Goal: Task Accomplishment & Management: Manage account settings

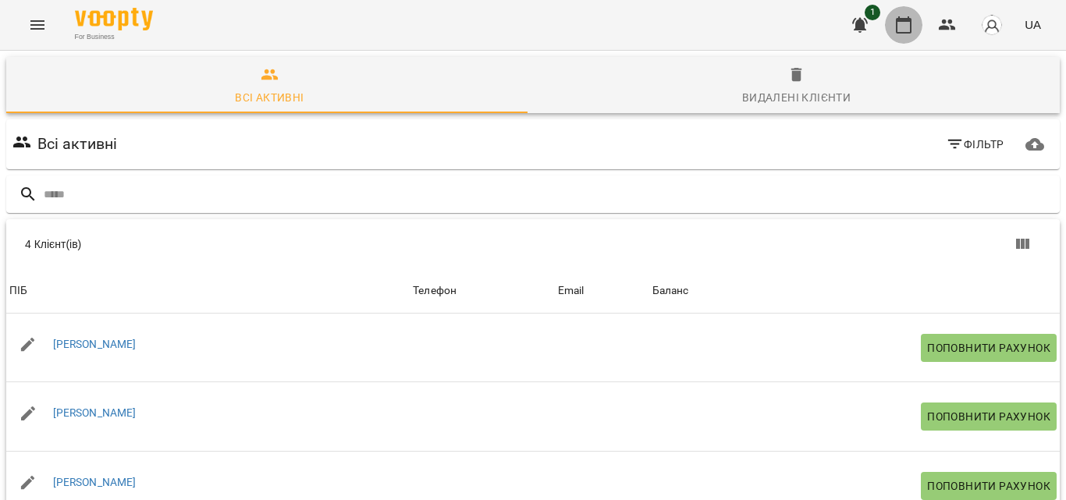
click at [898, 27] on icon "button" at bounding box center [904, 24] width 16 height 17
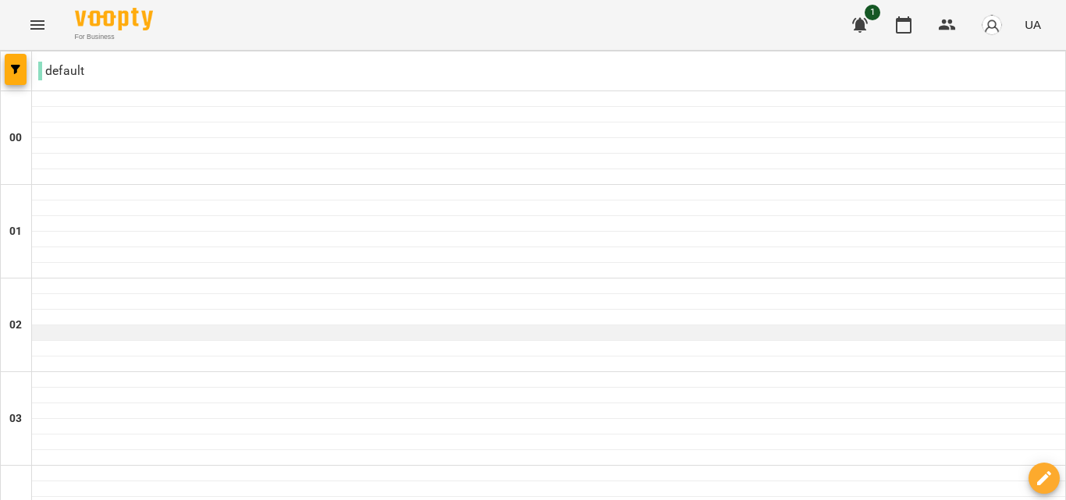
scroll to position [1686, 0]
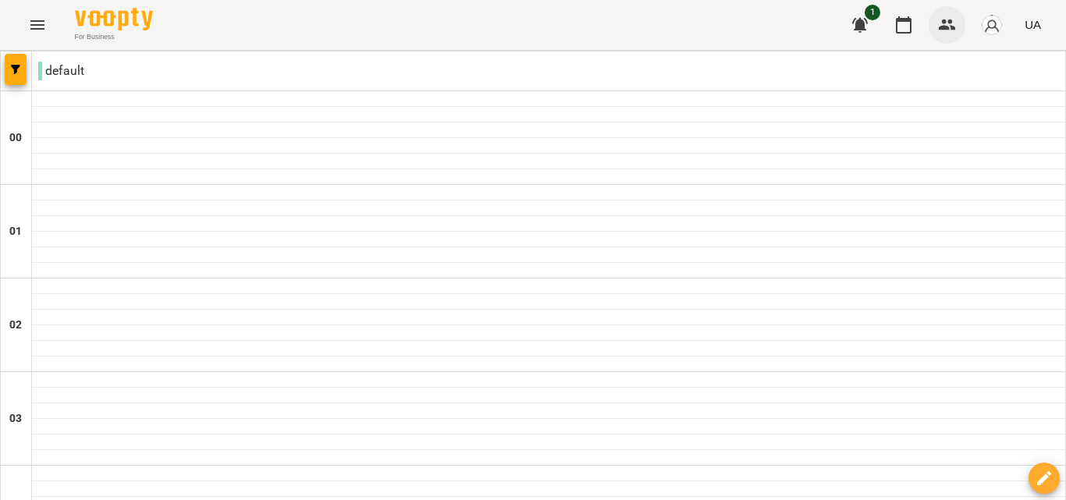
click at [957, 18] on icon "button" at bounding box center [947, 25] width 19 height 19
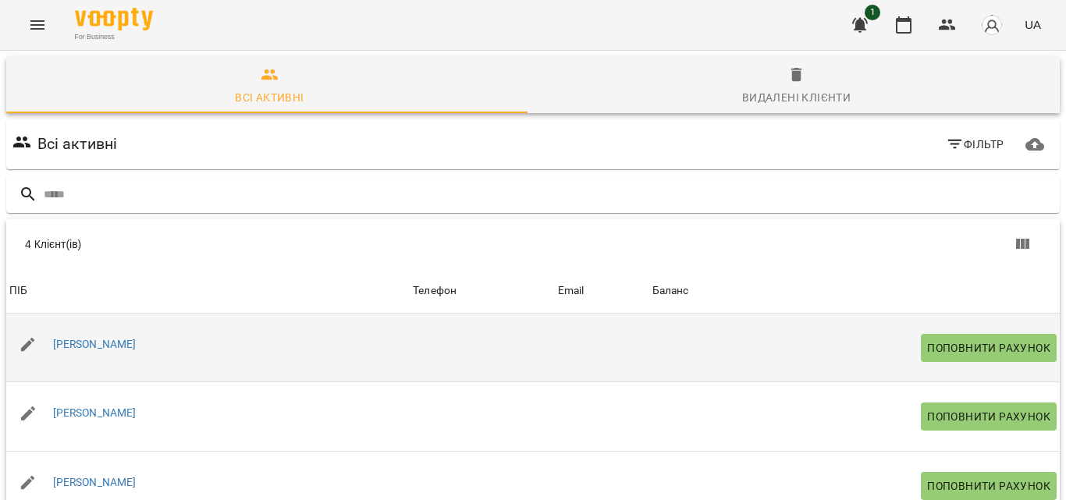
scroll to position [119, 0]
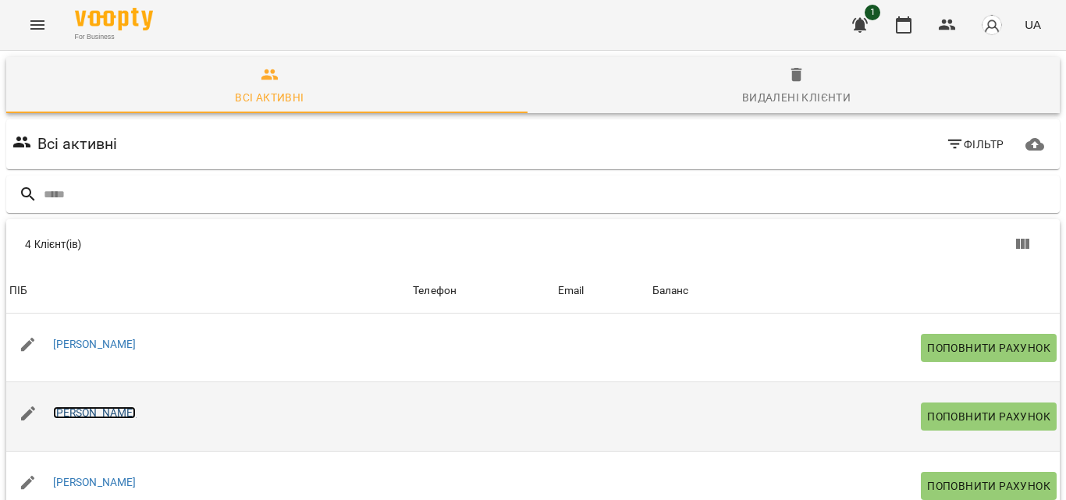
click at [125, 407] on link "[PERSON_NAME]" at bounding box center [95, 413] width 84 height 12
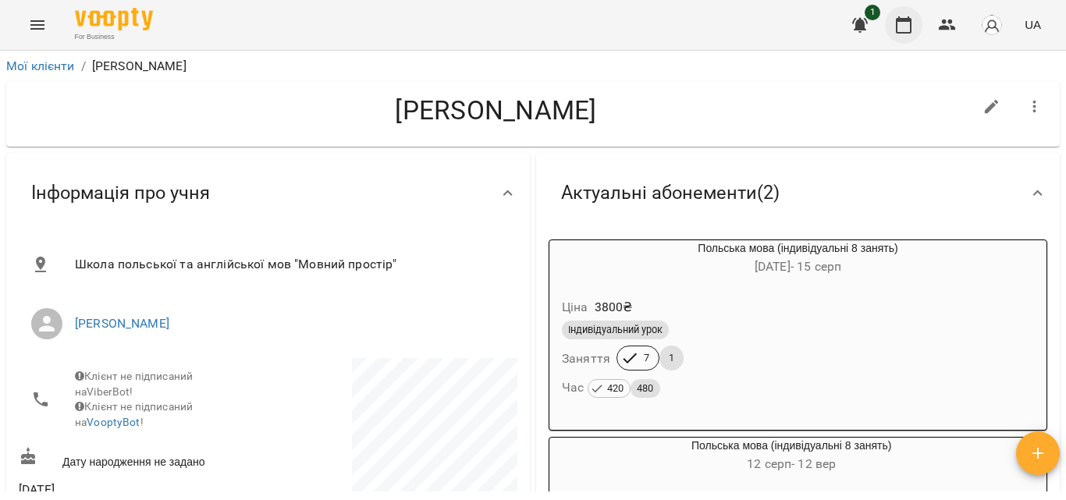
click at [901, 23] on icon "button" at bounding box center [903, 25] width 19 height 19
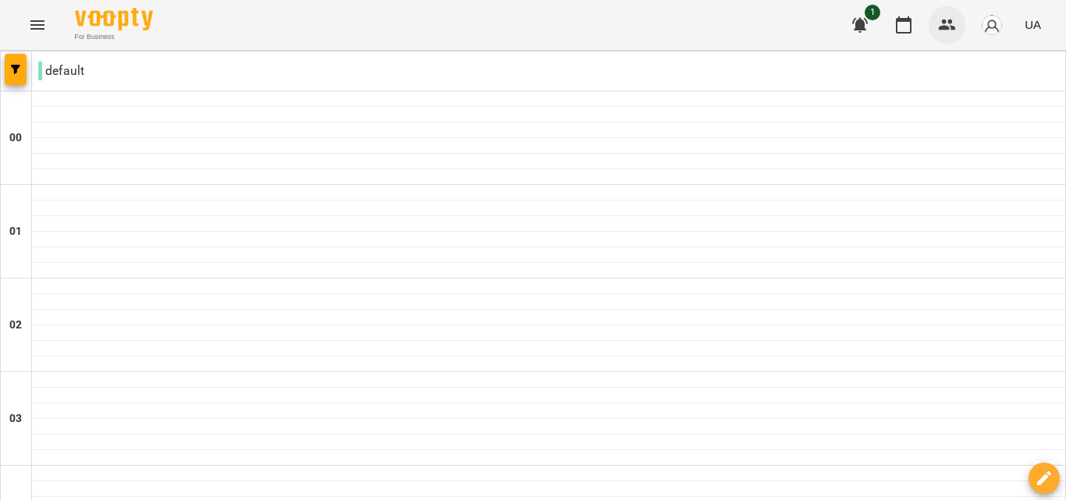
click at [945, 27] on icon "button" at bounding box center [947, 25] width 17 height 11
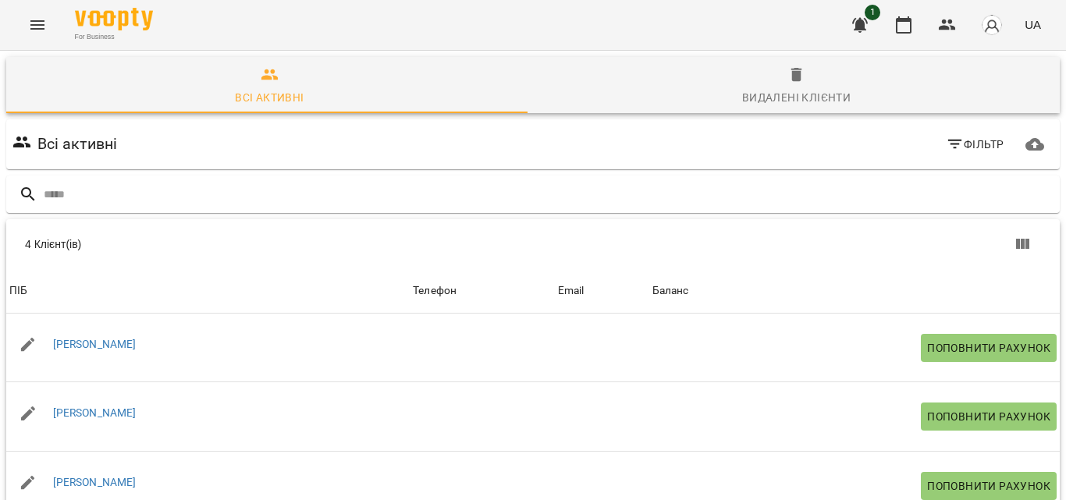
scroll to position [186, 0]
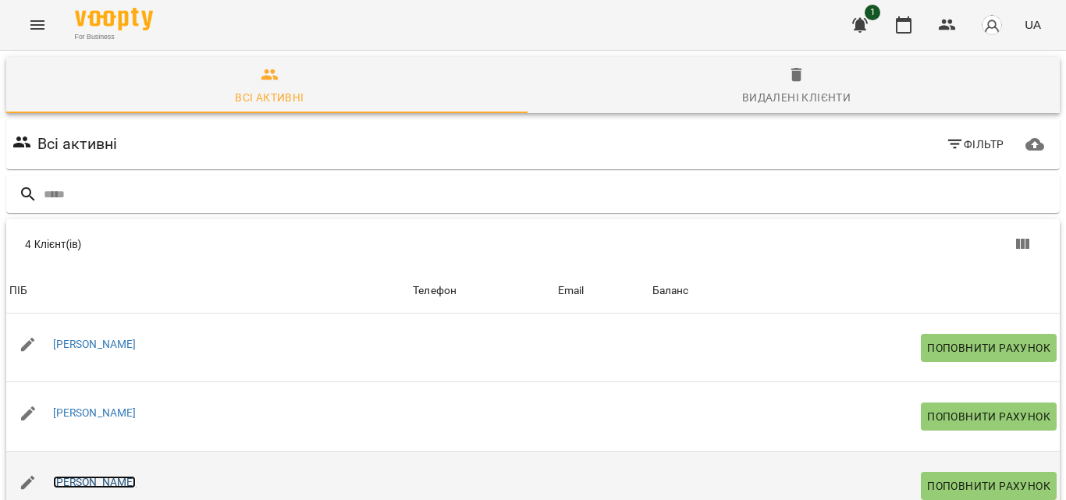
click at [98, 476] on link "[PERSON_NAME]" at bounding box center [95, 482] width 84 height 12
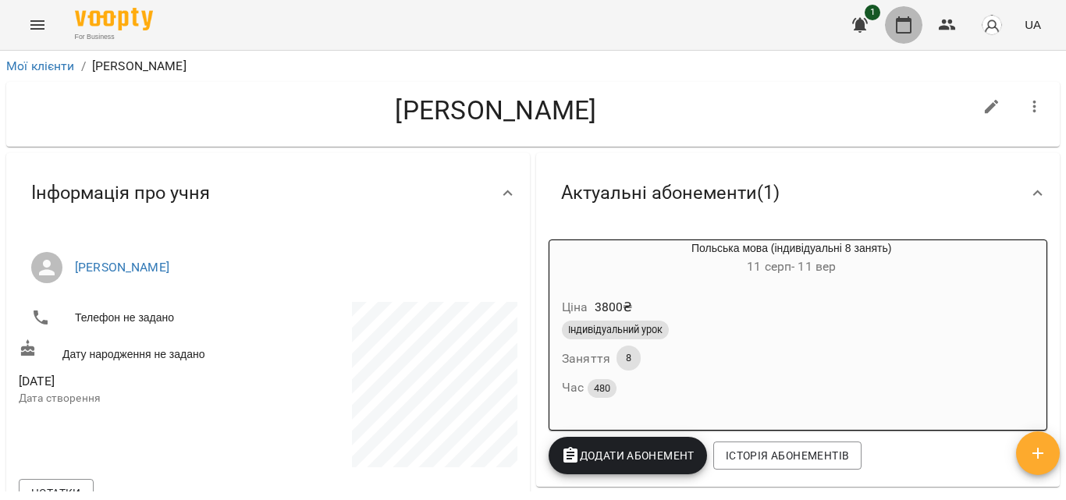
click at [899, 30] on icon "button" at bounding box center [903, 25] width 19 height 19
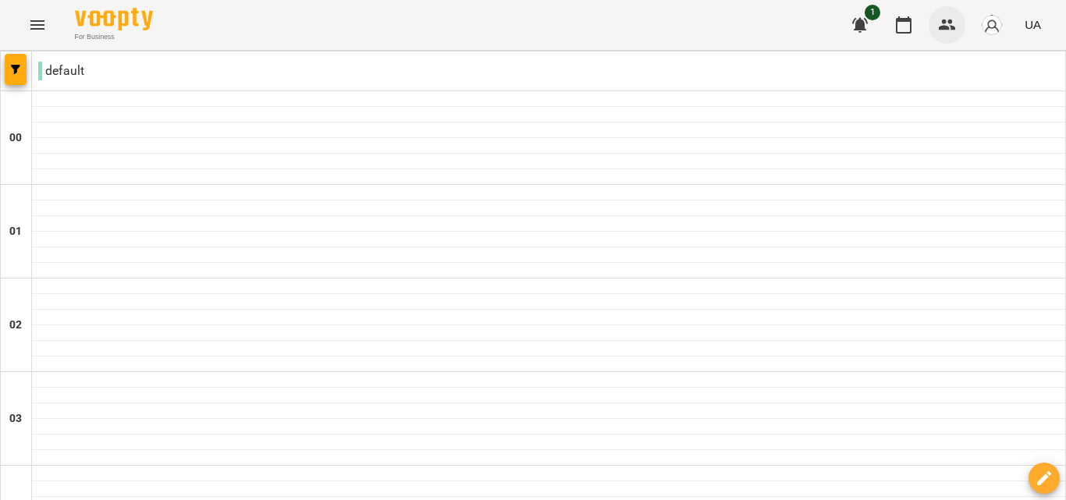
click at [941, 34] on icon "button" at bounding box center [947, 25] width 19 height 19
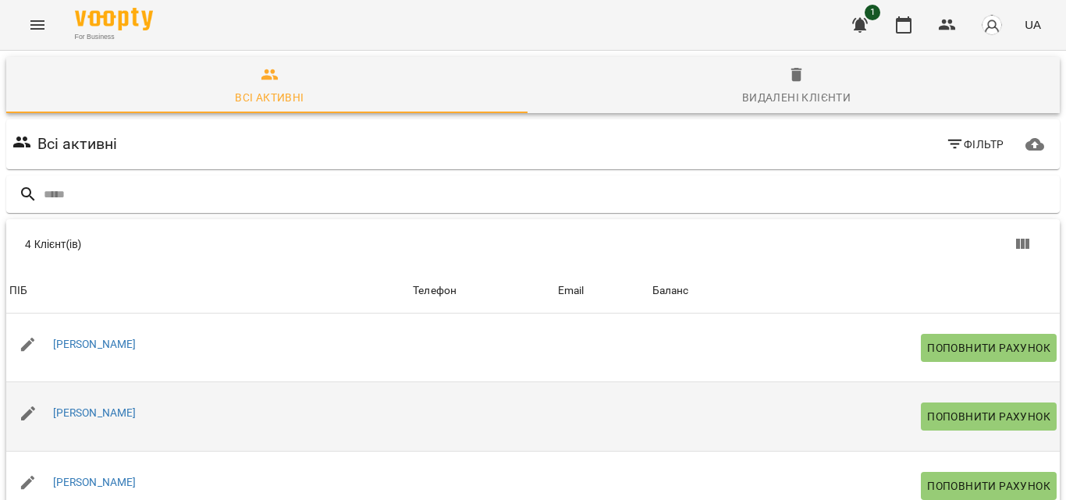
scroll to position [166, 0]
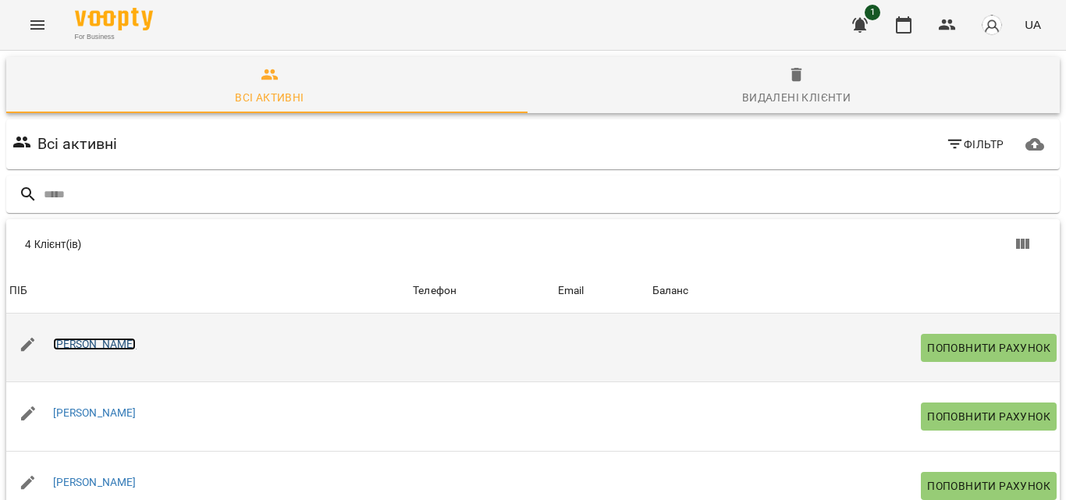
click at [87, 338] on link "[PERSON_NAME]" at bounding box center [95, 344] width 84 height 12
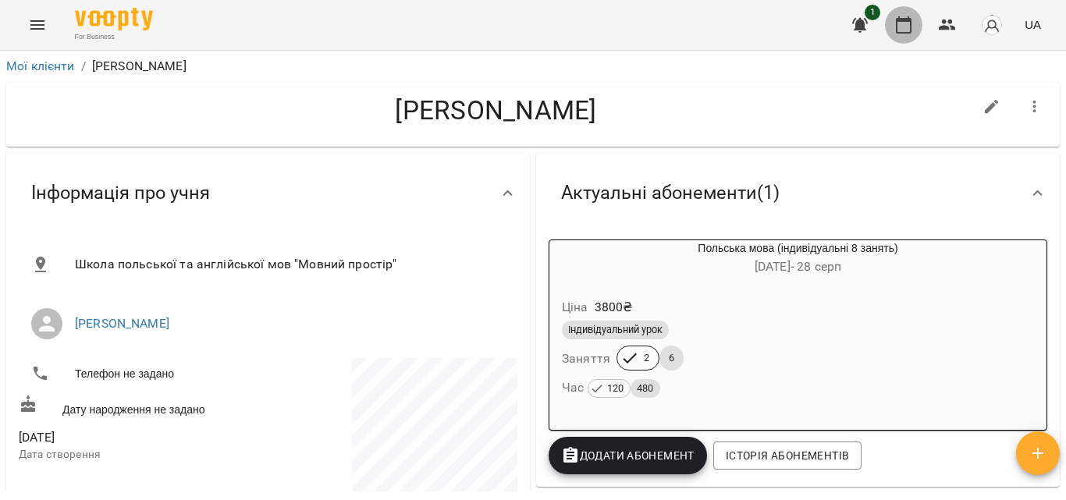
click at [909, 30] on icon "button" at bounding box center [903, 25] width 19 height 19
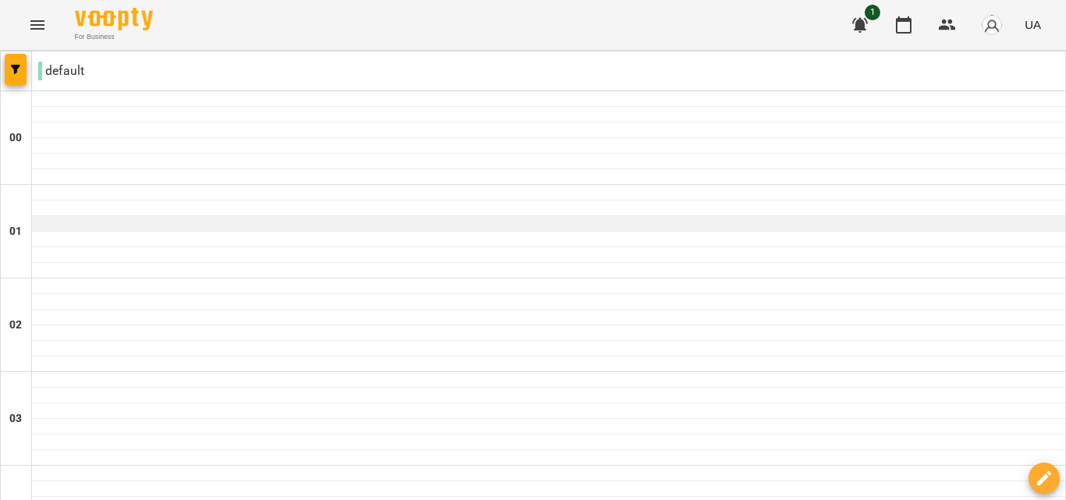
scroll to position [699, 0]
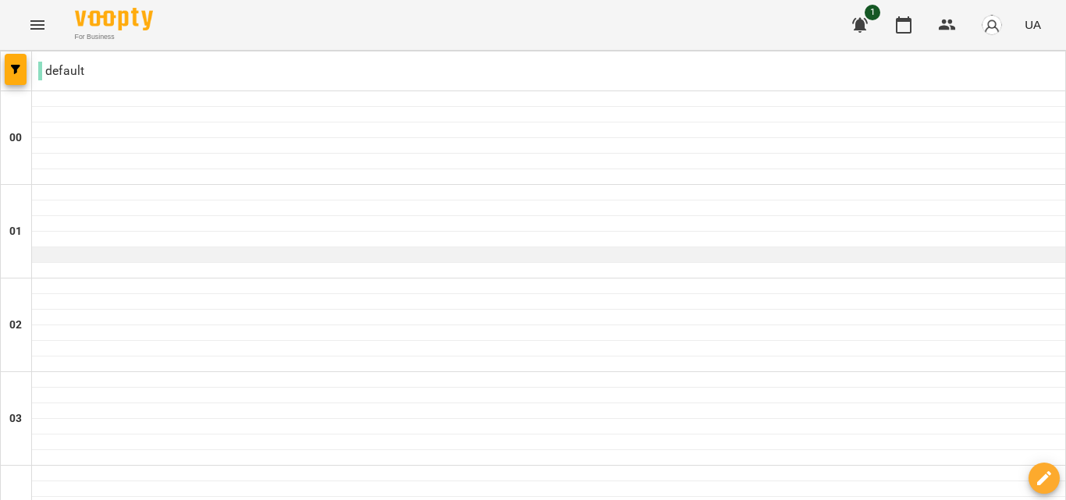
scroll to position [1691, 0]
